Goal: Task Accomplishment & Management: Use online tool/utility

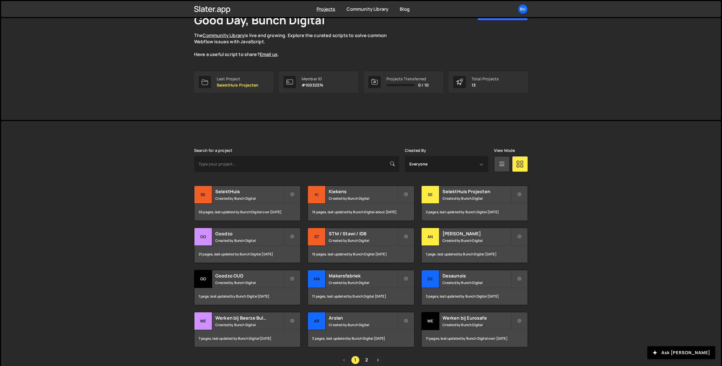
scroll to position [68, 0]
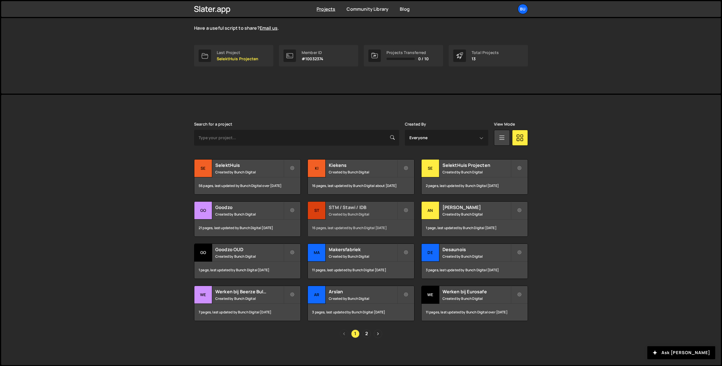
click at [380, 210] on h2 "STM / Stawi / IDB" at bounding box center [363, 207] width 68 height 6
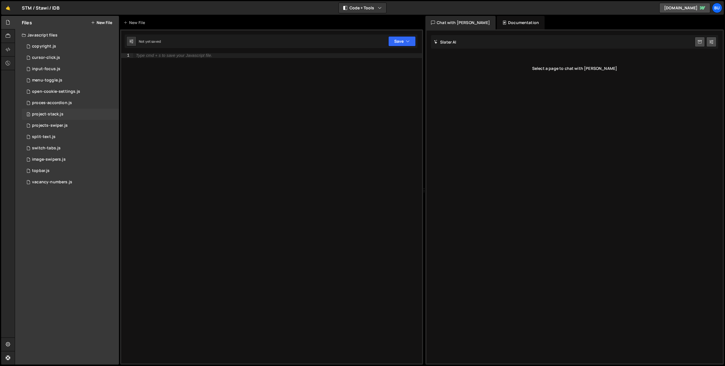
click at [52, 116] on div "project-stack.js" at bounding box center [47, 114] width 31 height 5
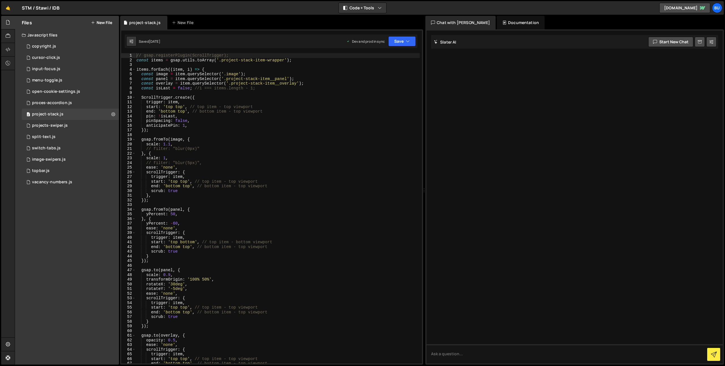
click at [231, 119] on div "// gsap.registerPlugin(ScrollTrigger); const items = gsap . utils . toArray ( '…" at bounding box center [277, 213] width 284 height 320
click at [296, 108] on div "// gsap.registerPlugin(ScrollTrigger); const items = gsap . utils . toArray ( '…" at bounding box center [277, 213] width 284 height 320
click at [292, 119] on div "// gsap.registerPlugin(ScrollTrigger); const items = gsap . utils . toArray ( '…" at bounding box center [277, 213] width 284 height 320
click at [310, 109] on div "// gsap.registerPlugin(ScrollTrigger); const items = gsap . utils . toArray ( '…" at bounding box center [277, 213] width 284 height 320
drag, startPoint x: 285, startPoint y: 121, endPoint x: 290, endPoint y: 114, distance: 8.9
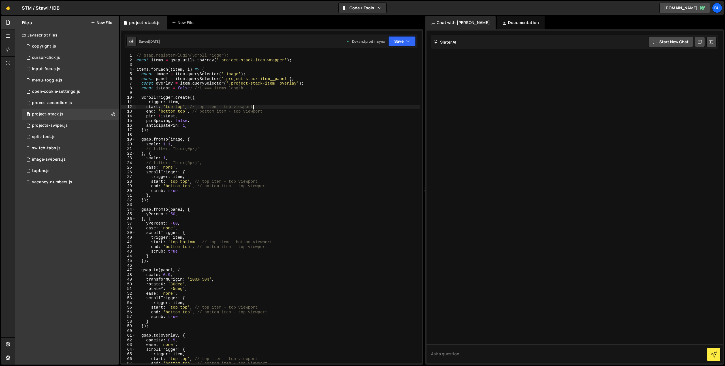
click at [285, 121] on div "// gsap.registerPlugin(ScrollTrigger); const items = gsap . utils . toArray ( '…" at bounding box center [277, 213] width 284 height 320
click at [308, 107] on div "// gsap.registerPlugin(ScrollTrigger); const items = gsap . utils . toArray ( '…" at bounding box center [277, 213] width 284 height 320
click at [284, 119] on div "// gsap.registerPlugin(ScrollTrigger); const items = gsap . utils . toArray ( '…" at bounding box center [277, 213] width 284 height 320
drag, startPoint x: 307, startPoint y: 108, endPoint x: 296, endPoint y: 106, distance: 10.6
click at [307, 108] on div "// gsap.registerPlugin(ScrollTrigger); const items = gsap . utils . toArray ( '…" at bounding box center [277, 213] width 284 height 320
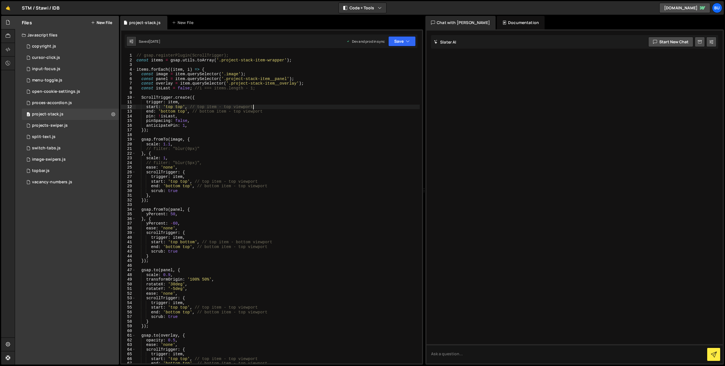
drag, startPoint x: 282, startPoint y: 119, endPoint x: 298, endPoint y: 105, distance: 21.3
click at [282, 119] on div "// gsap.registerPlugin(ScrollTrigger); const items = gsap . utils . toArray ( '…" at bounding box center [277, 213] width 284 height 320
click at [307, 107] on div "// gsap.registerPlugin(ScrollTrigger); const items = gsap . utils . toArray ( '…" at bounding box center [277, 213] width 284 height 320
click at [269, 125] on div "// gsap.registerPlugin(ScrollTrigger); const items = gsap . utils . toArray ( '…" at bounding box center [277, 213] width 284 height 320
drag, startPoint x: 309, startPoint y: 108, endPoint x: 282, endPoint y: 104, distance: 27.7
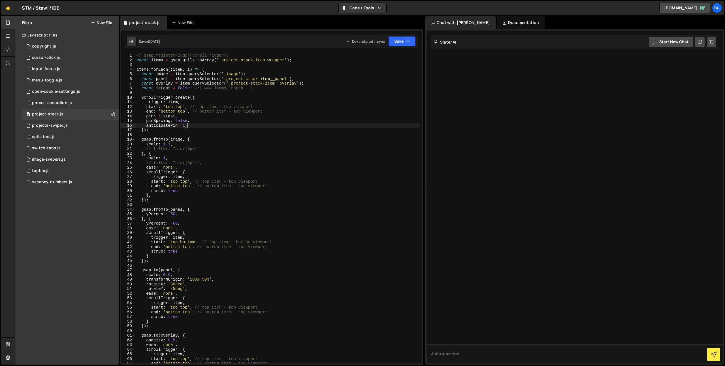
click at [309, 108] on div "// gsap.registerPlugin(ScrollTrigger); const items = gsap . utils . toArray ( '…" at bounding box center [277, 213] width 284 height 320
click at [240, 130] on div "// gsap.registerPlugin(ScrollTrigger); const items = gsap . utils . toArray ( '…" at bounding box center [277, 213] width 284 height 320
type textarea "});"
